Goal: Task Accomplishment & Management: Manage account settings

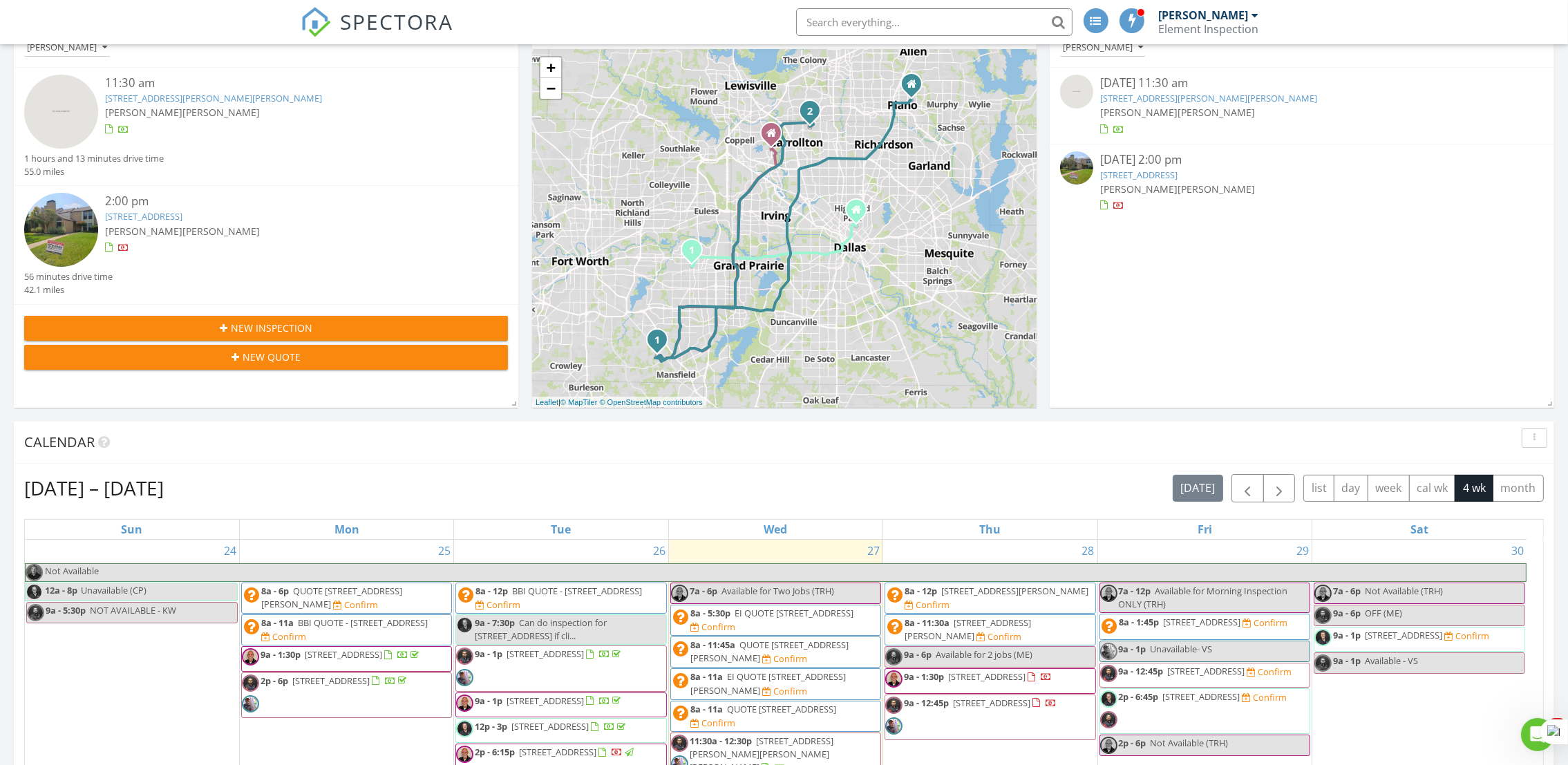
scroll to position [1290, 1600]
click at [56, 121] on img at bounding box center [61, 112] width 74 height 74
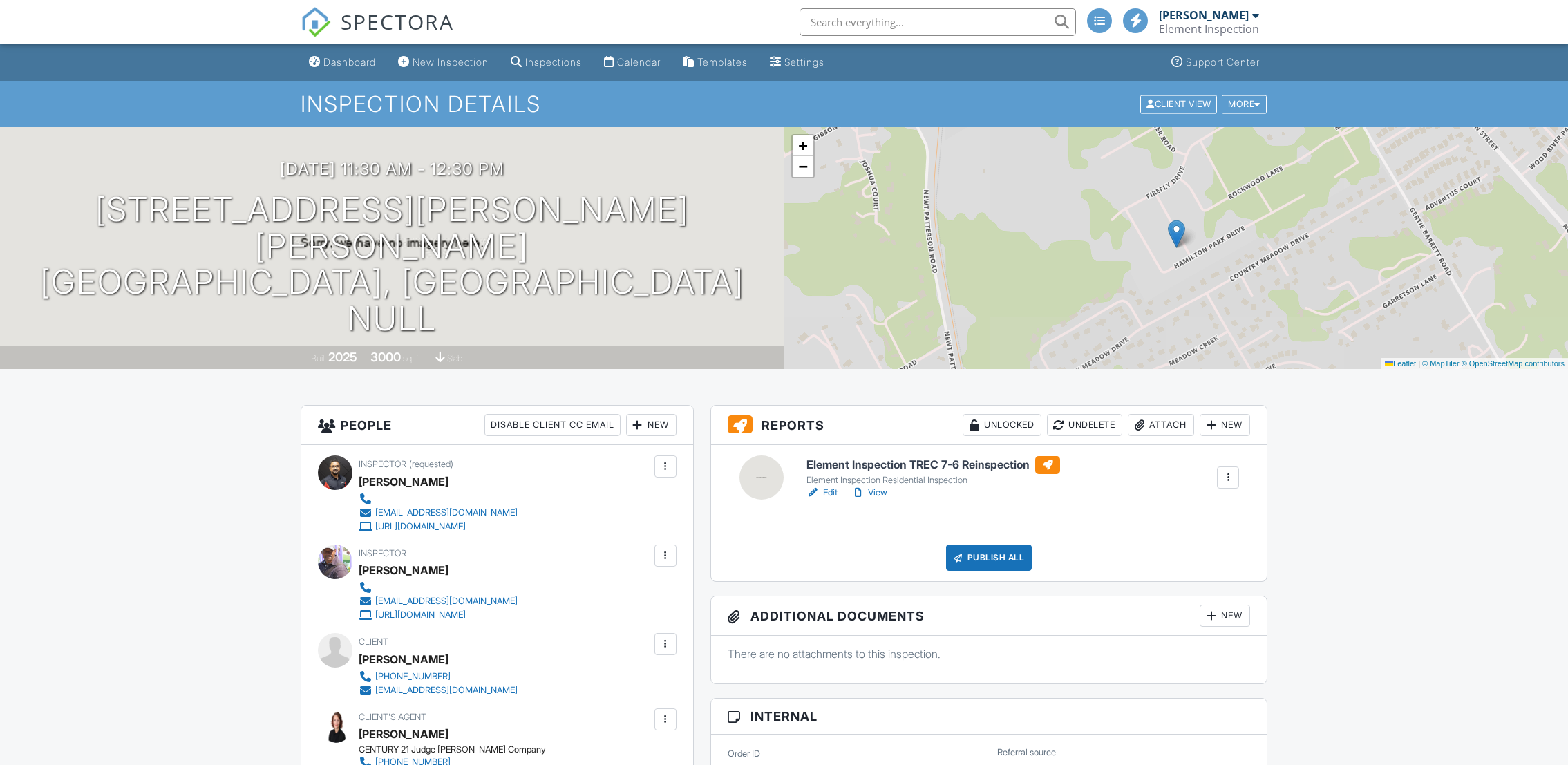
click at [824, 488] on link "Edit" at bounding box center [822, 492] width 32 height 14
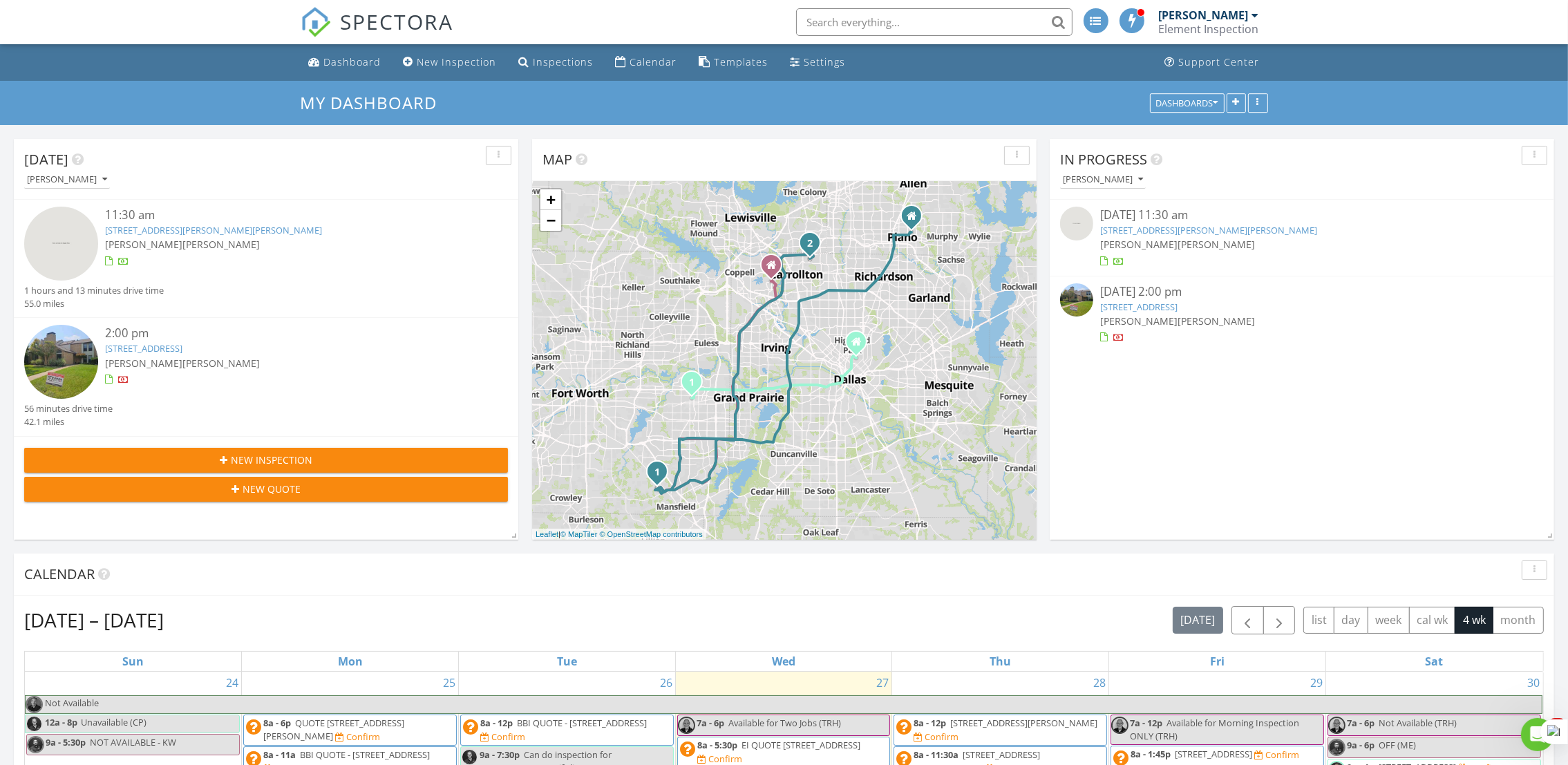
click at [76, 274] on img at bounding box center [61, 243] width 74 height 74
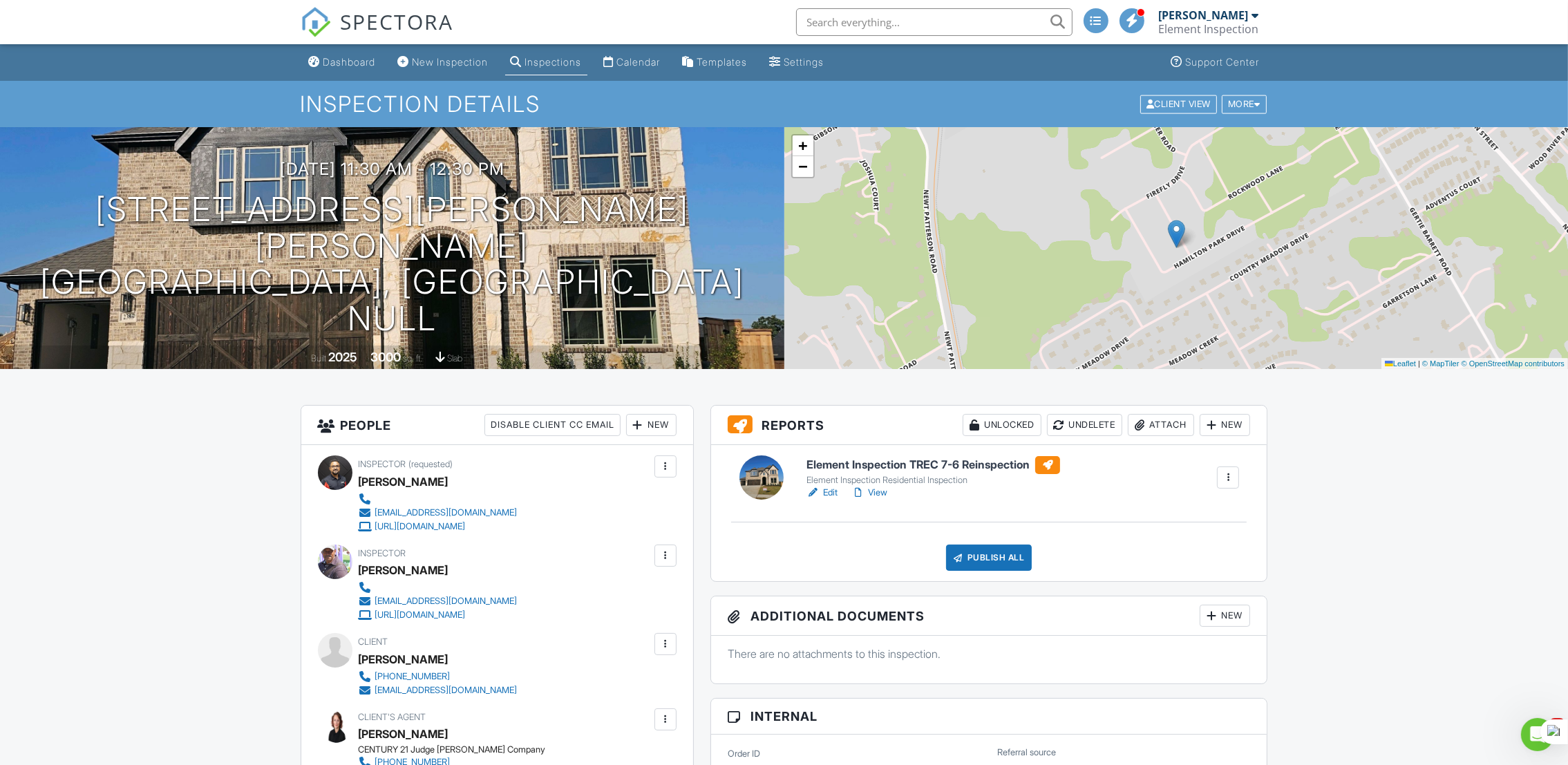
click at [826, 488] on link "Edit" at bounding box center [822, 492] width 32 height 14
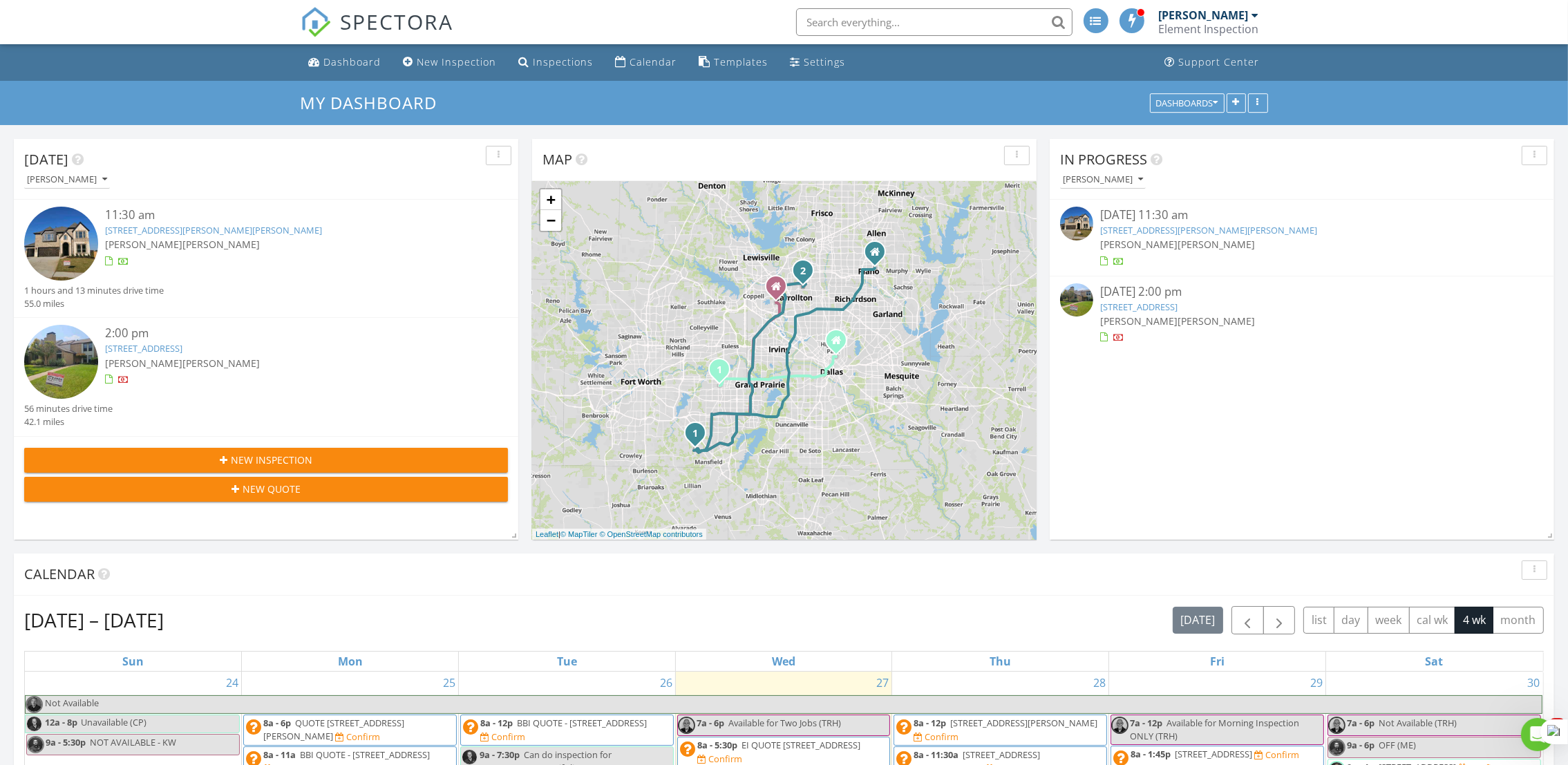
click at [59, 266] on img at bounding box center [61, 243] width 74 height 74
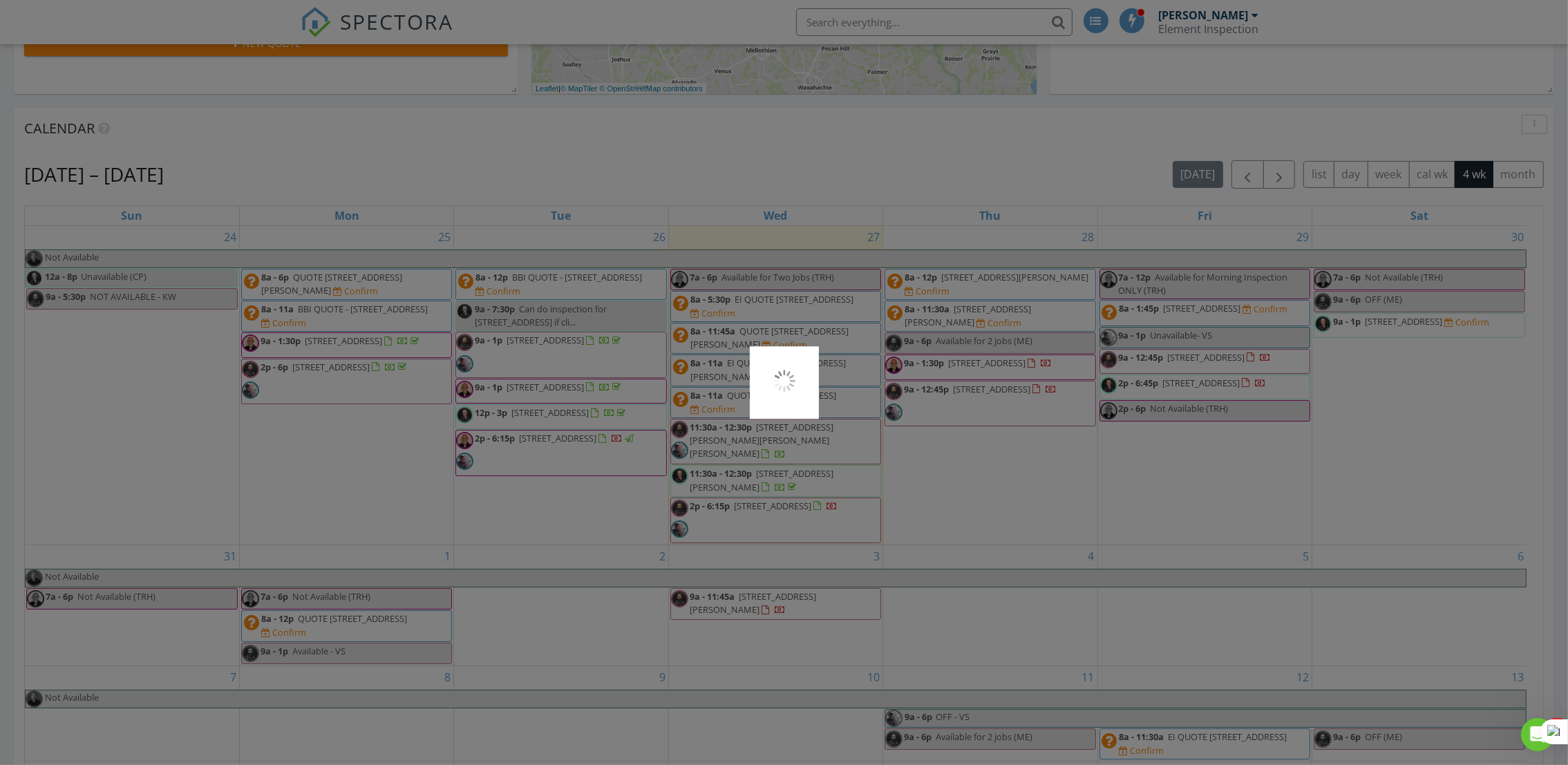
scroll to position [452, 0]
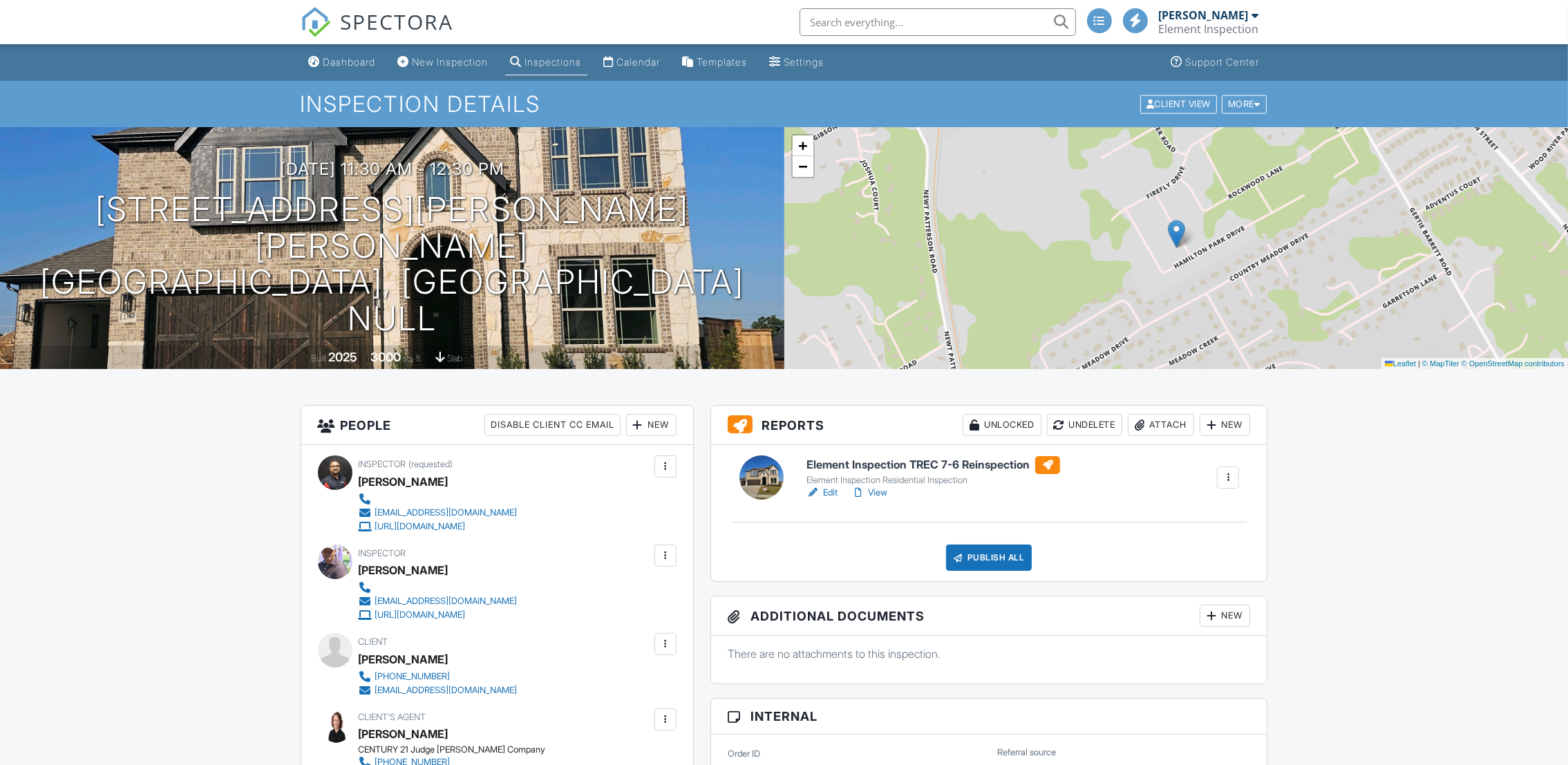
click at [824, 494] on link "Edit" at bounding box center [822, 492] width 32 height 14
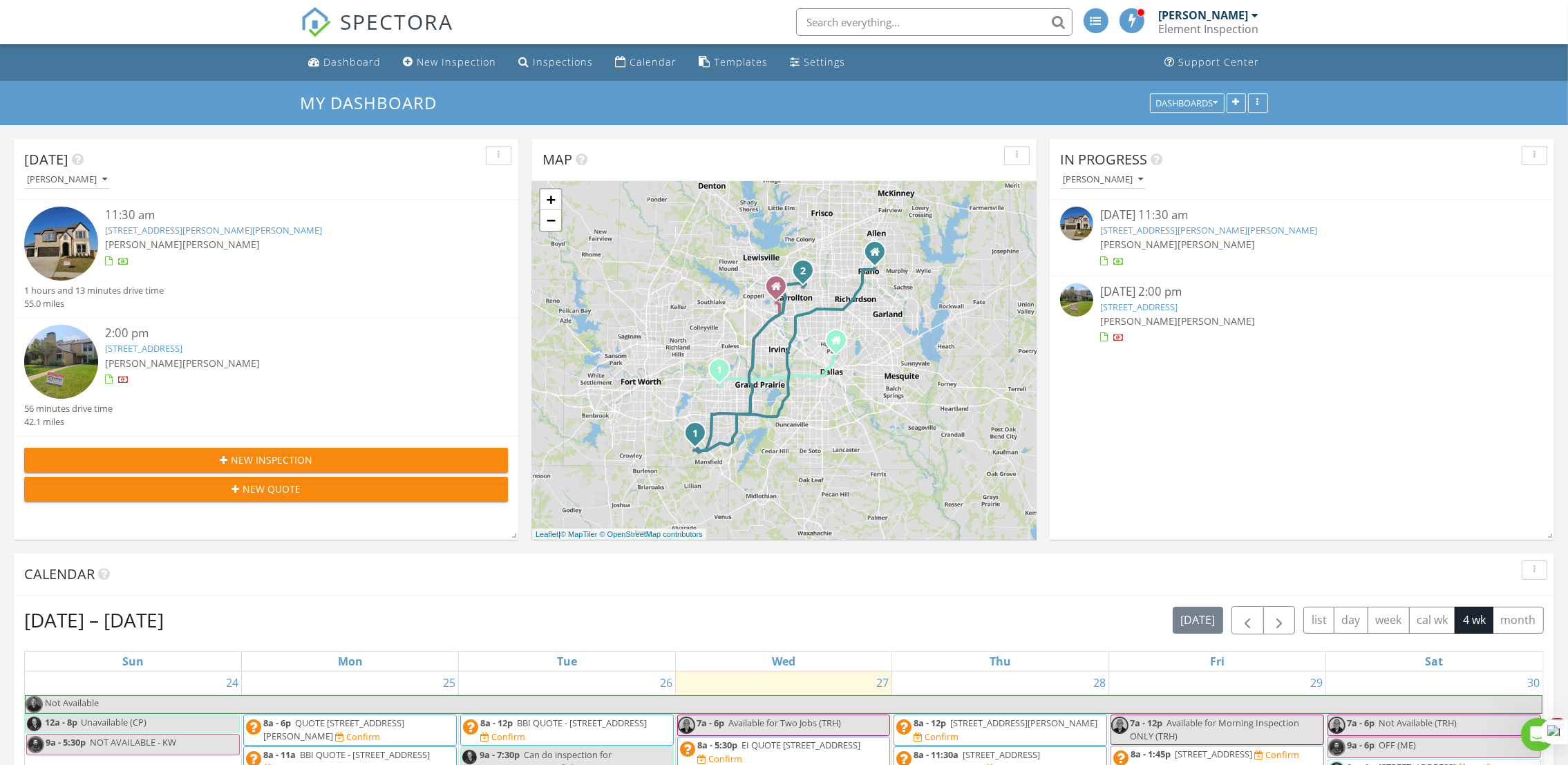
click at [51, 262] on img at bounding box center [61, 243] width 74 height 74
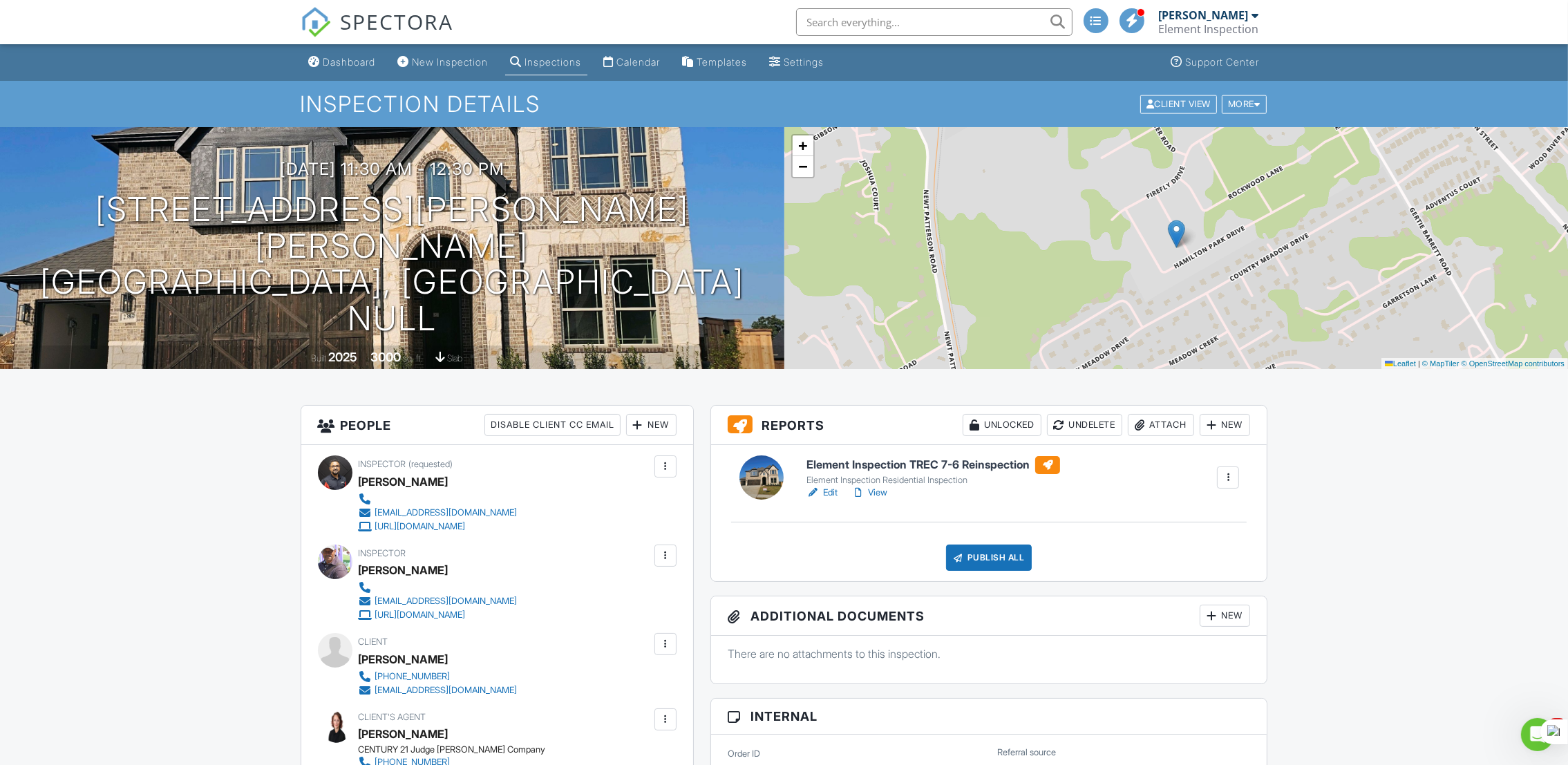
click at [882, 490] on link "View" at bounding box center [870, 492] width 36 height 14
click at [400, 33] on span "SPECTORA" at bounding box center [397, 22] width 114 height 29
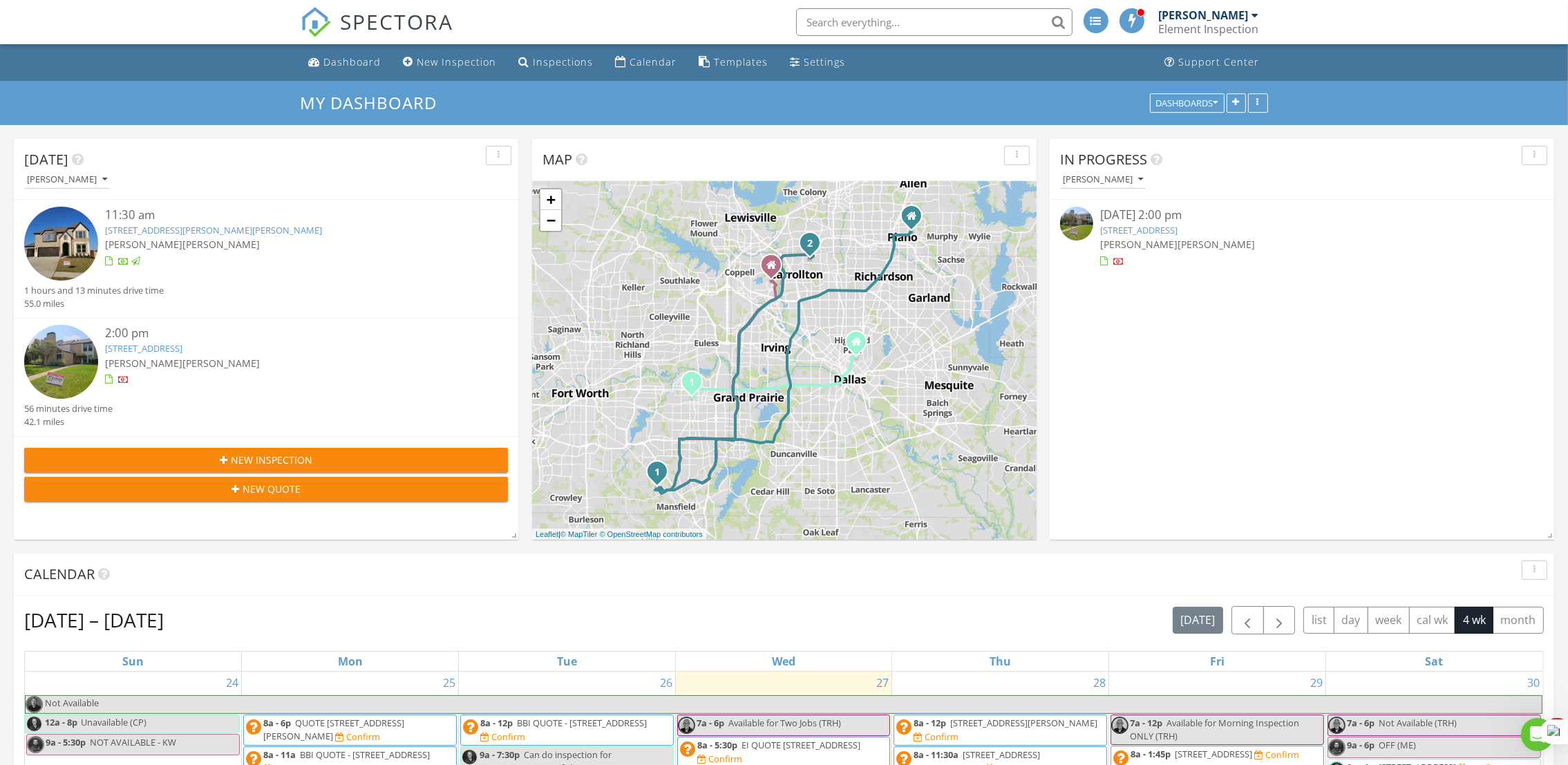
click at [56, 343] on img at bounding box center [61, 361] width 74 height 74
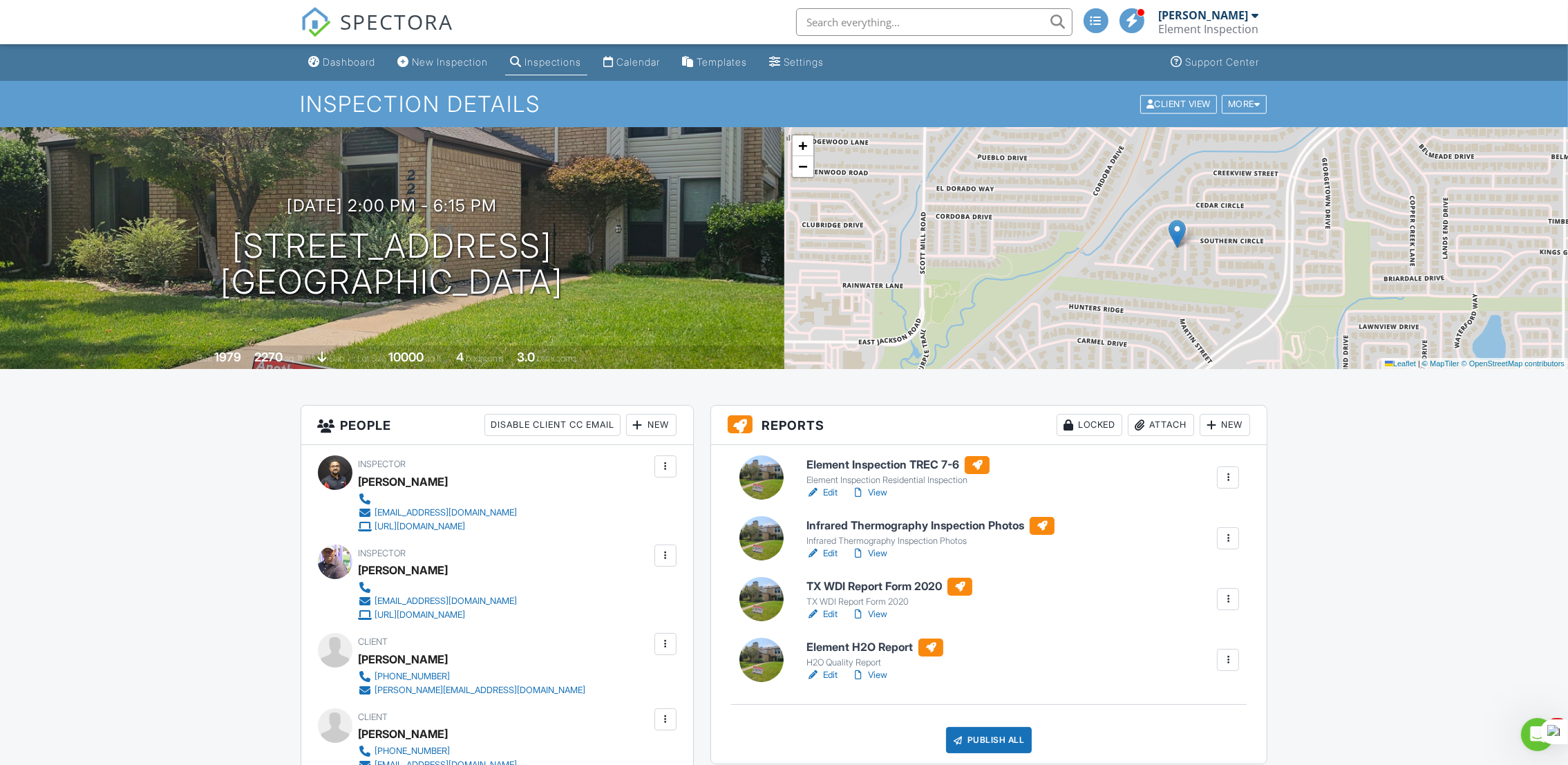
click at [820, 486] on div at bounding box center [813, 492] width 14 height 14
